Goal: Task Accomplishment & Management: Use online tool/utility

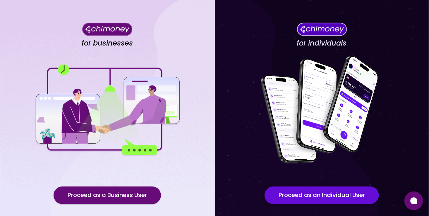
scroll to position [48, 0]
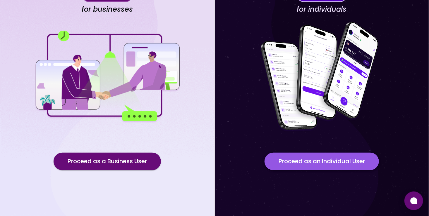
click at [352, 163] on button "Proceed as an Individual User" at bounding box center [321, 162] width 114 height 18
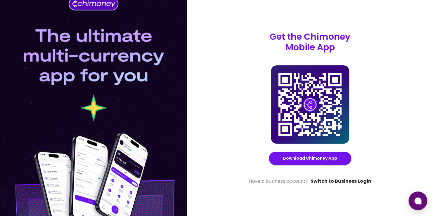
click at [359, 180] on link "Switch to Business Login" at bounding box center [341, 181] width 61 height 7
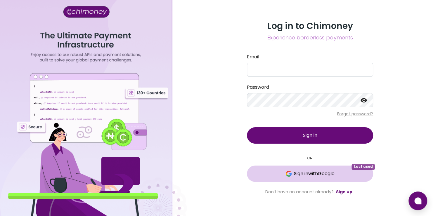
click at [311, 175] on span "Sign in with Google" at bounding box center [314, 173] width 41 height 7
click at [338, 194] on link "Sign up" at bounding box center [344, 192] width 16 height 6
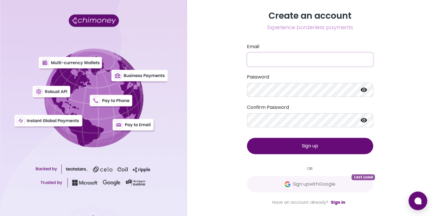
click at [298, 58] on input "Email" at bounding box center [310, 60] width 126 height 14
type input "[EMAIL_ADDRESS][DOMAIN_NAME]"
click at [365, 92] on icon at bounding box center [364, 90] width 6 height 4
click at [225, 84] on div "Create an account Experience borderless payments Email [EMAIL_ADDRESS][DOMAIN_N…" at bounding box center [310, 108] width 246 height 216
click at [366, 120] on icon at bounding box center [364, 120] width 6 height 4
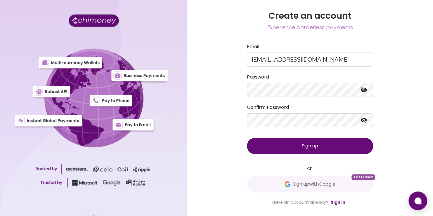
click at [346, 146] on button "Sign up" at bounding box center [310, 146] width 126 height 16
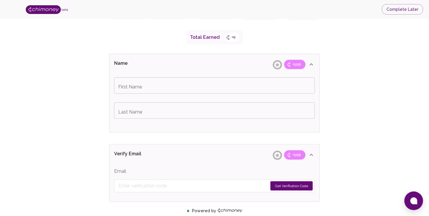
scroll to position [117, 0]
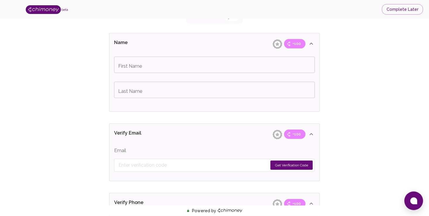
click at [190, 71] on input "First Name" at bounding box center [214, 65] width 201 height 16
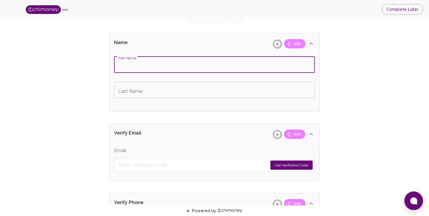
type input "Atharva"
type input "Kulkarni"
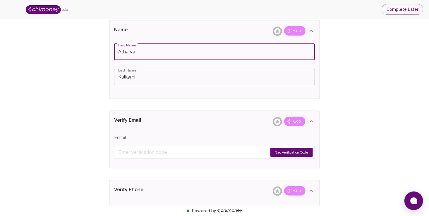
scroll to position [146, 0]
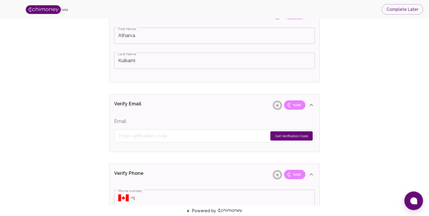
click at [216, 130] on form "Get Verification Code" at bounding box center [214, 136] width 201 height 13
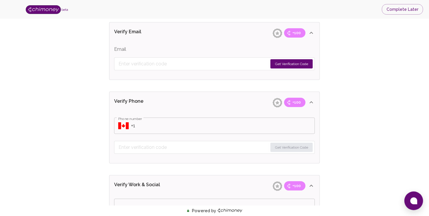
scroll to position [175, 0]
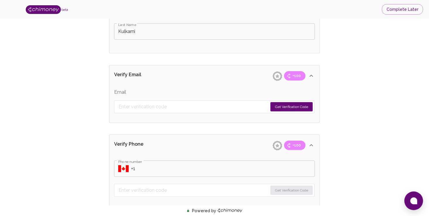
click at [207, 112] on form "Get Verification Code" at bounding box center [214, 107] width 201 height 13
drag, startPoint x: 194, startPoint y: 113, endPoint x: 196, endPoint y: 110, distance: 3.3
click at [194, 112] on div "Email Get Verification Code" at bounding box center [214, 105] width 210 height 36
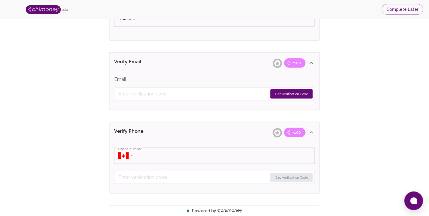
scroll to position [205, 0]
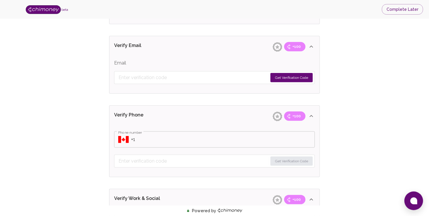
click at [292, 78] on button "Get Verification Code" at bounding box center [291, 77] width 42 height 9
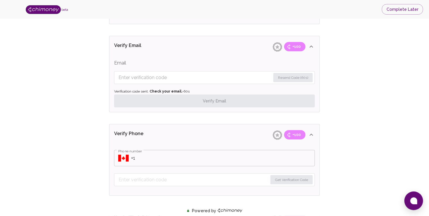
click at [210, 77] on input "Enter verification code" at bounding box center [194, 77] width 152 height 9
click at [170, 76] on input "Enter verification code" at bounding box center [194, 77] width 153 height 9
paste input "1984"
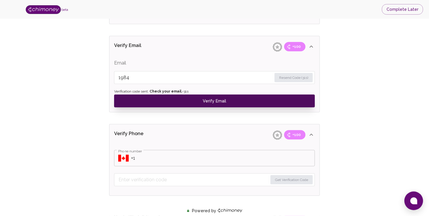
type input "1984"
click at [193, 96] on button "Verify Email" at bounding box center [214, 101] width 201 height 13
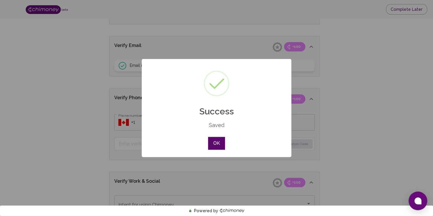
click at [220, 145] on button "OK" at bounding box center [216, 143] width 17 height 13
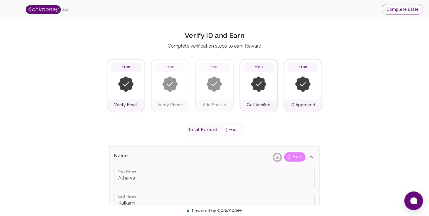
scroll to position [0, 0]
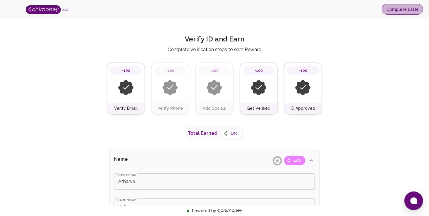
click at [403, 13] on button "Complete Later" at bounding box center [401, 9] width 41 height 11
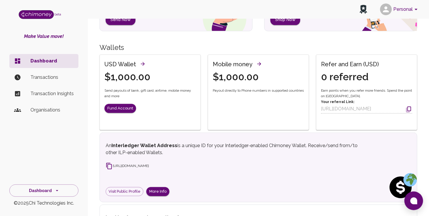
scroll to position [172, 0]
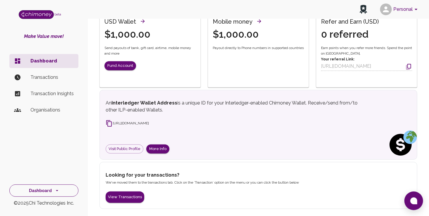
click at [58, 189] on icon "side nav" at bounding box center [57, 191] width 6 height 6
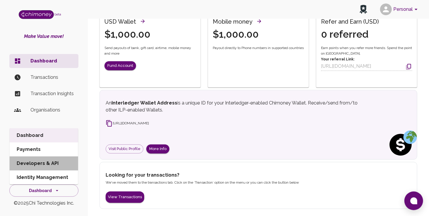
click at [47, 162] on li "Developers & API" at bounding box center [44, 164] width 68 height 14
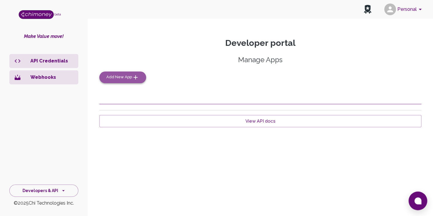
click at [118, 76] on span "Add New App" at bounding box center [119, 77] width 26 height 7
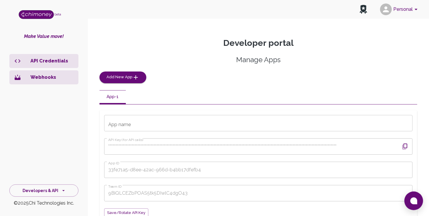
click at [150, 125] on input "App name" at bounding box center [258, 123] width 308 height 16
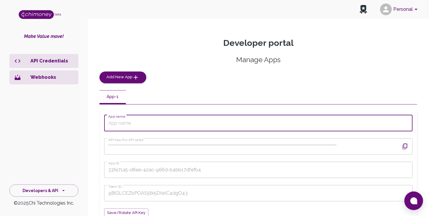
type input "employee-reimbursement-platform"
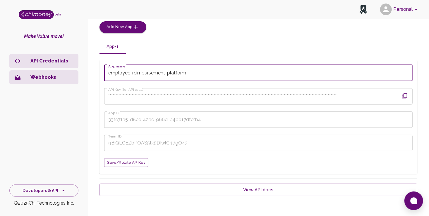
scroll to position [53, 0]
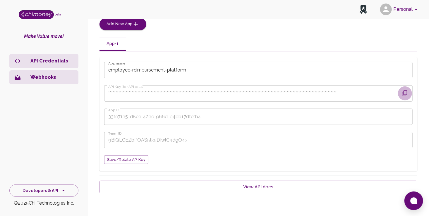
click at [404, 93] on icon "button" at bounding box center [404, 93] width 7 height 7
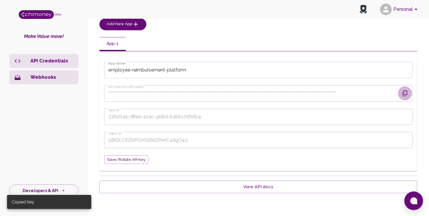
click at [406, 96] on icon "button" at bounding box center [404, 93] width 7 height 7
